Goal: Check status: Check status

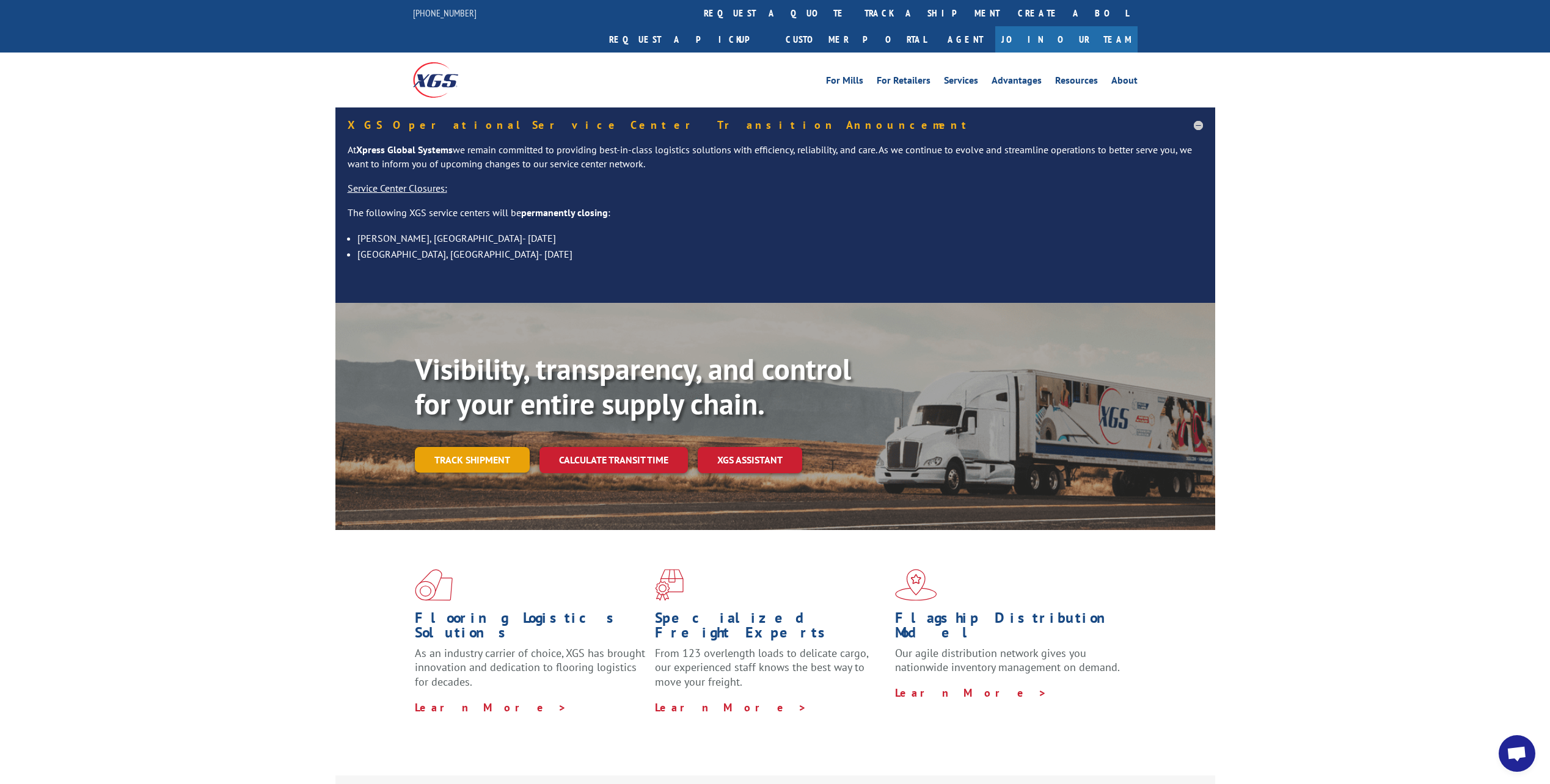
click at [495, 447] on link "Track shipment" at bounding box center [472, 460] width 115 height 26
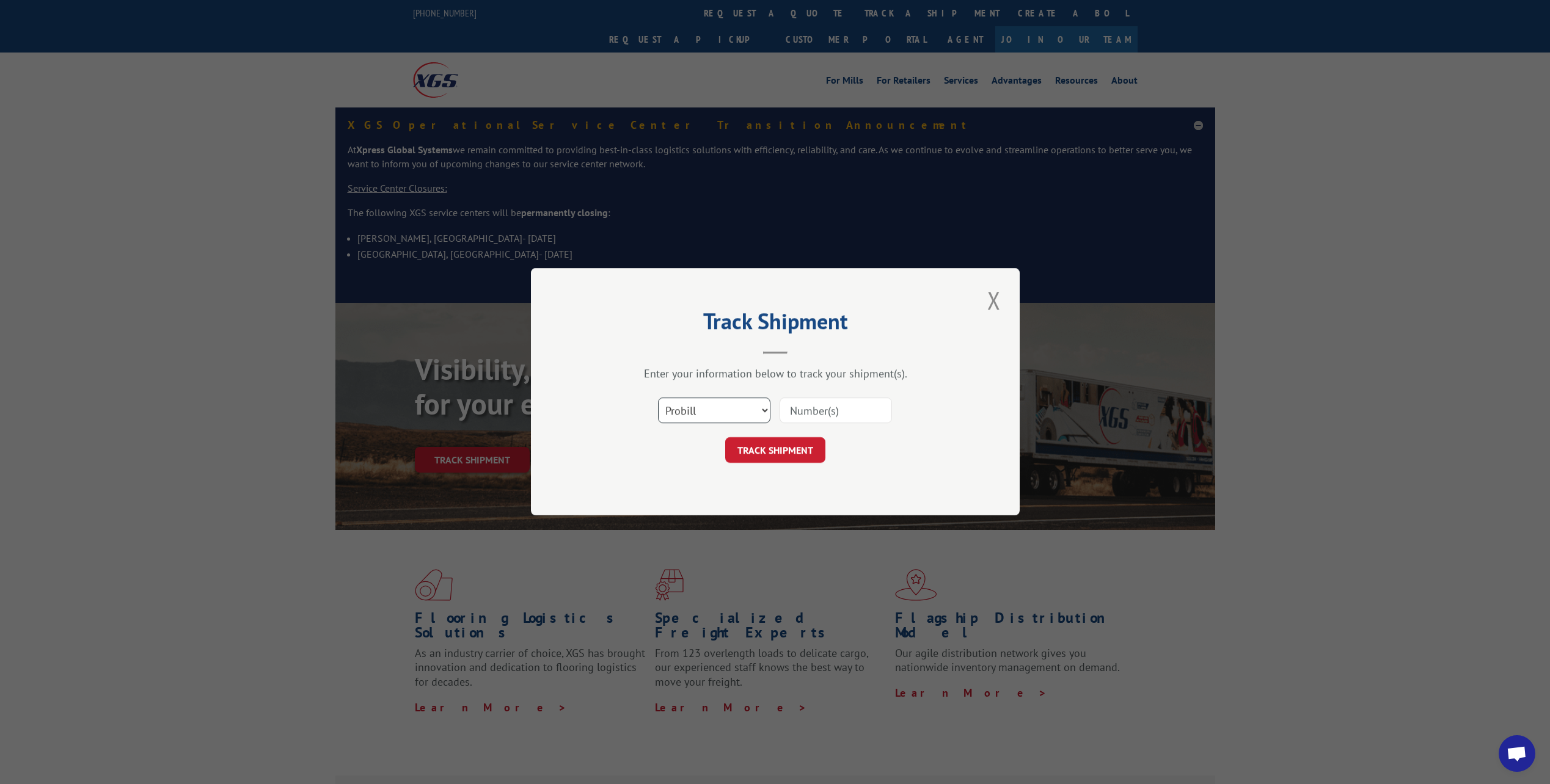
click at [763, 405] on select "Select category... Probill BOL PO" at bounding box center [714, 410] width 112 height 26
select select "bol"
click at [658, 398] on select "Select category... Probill BOL PO" at bounding box center [714, 410] width 112 height 26
paste input "4954046"
type input "4954046"
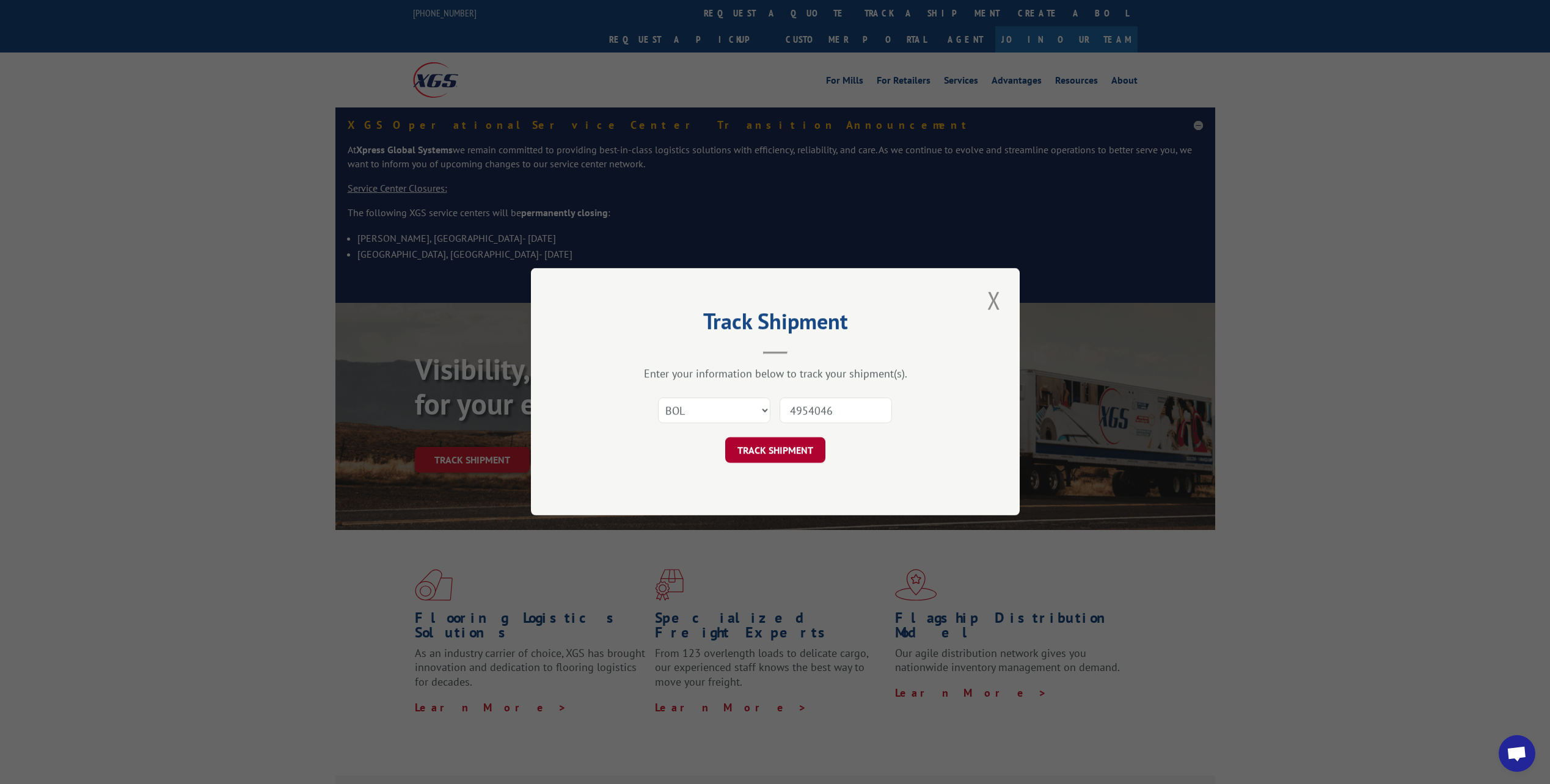
click at [796, 450] on button "TRACK SHIPMENT" at bounding box center [775, 450] width 100 height 26
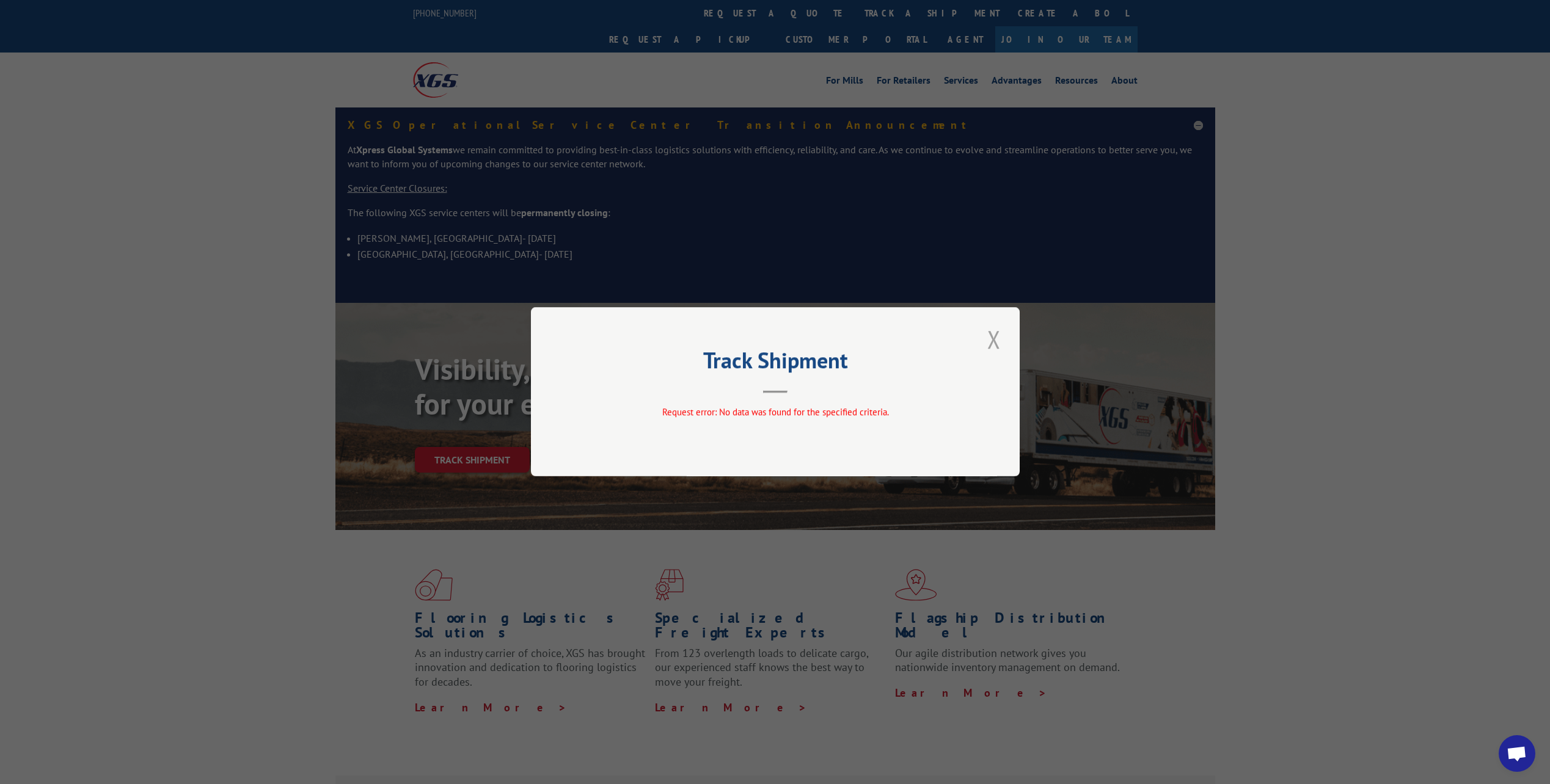
click at [994, 341] on button "Close modal" at bounding box center [994, 339] width 21 height 34
